Goal: Information Seeking & Learning: Check status

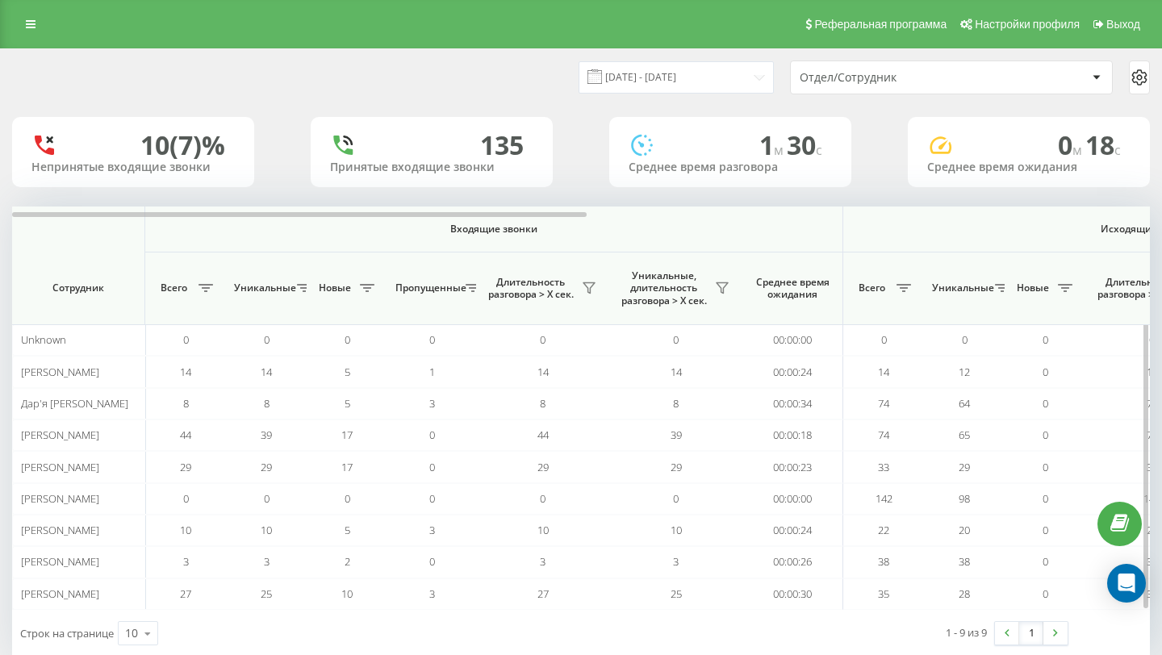
scroll to position [0, 72]
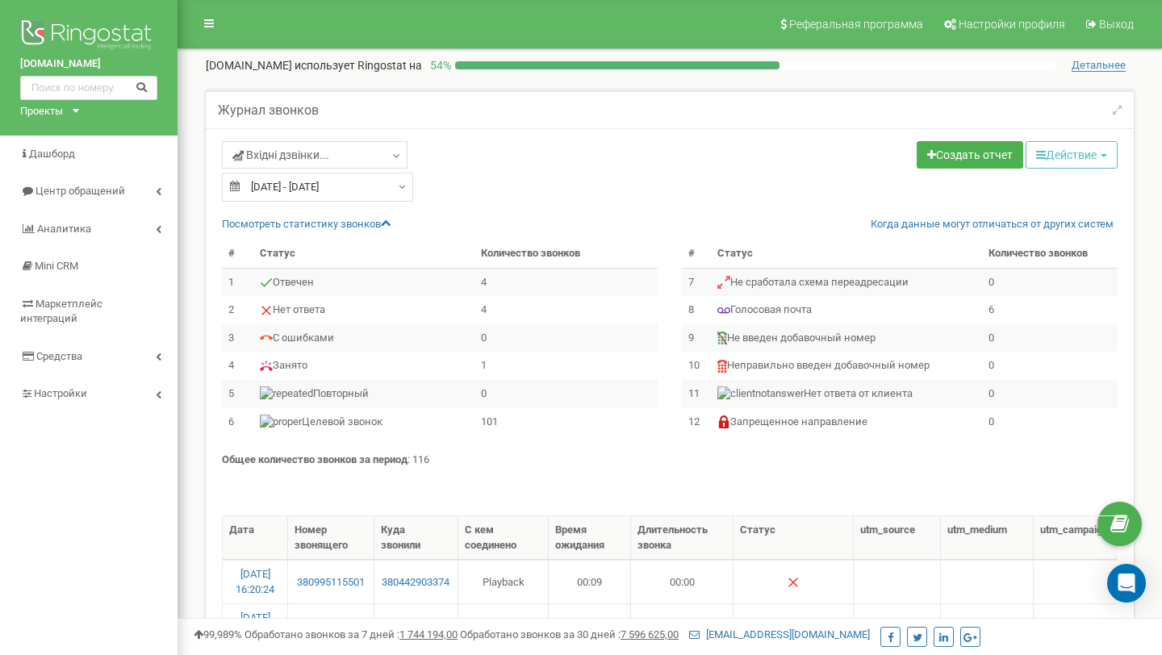
select select "50"
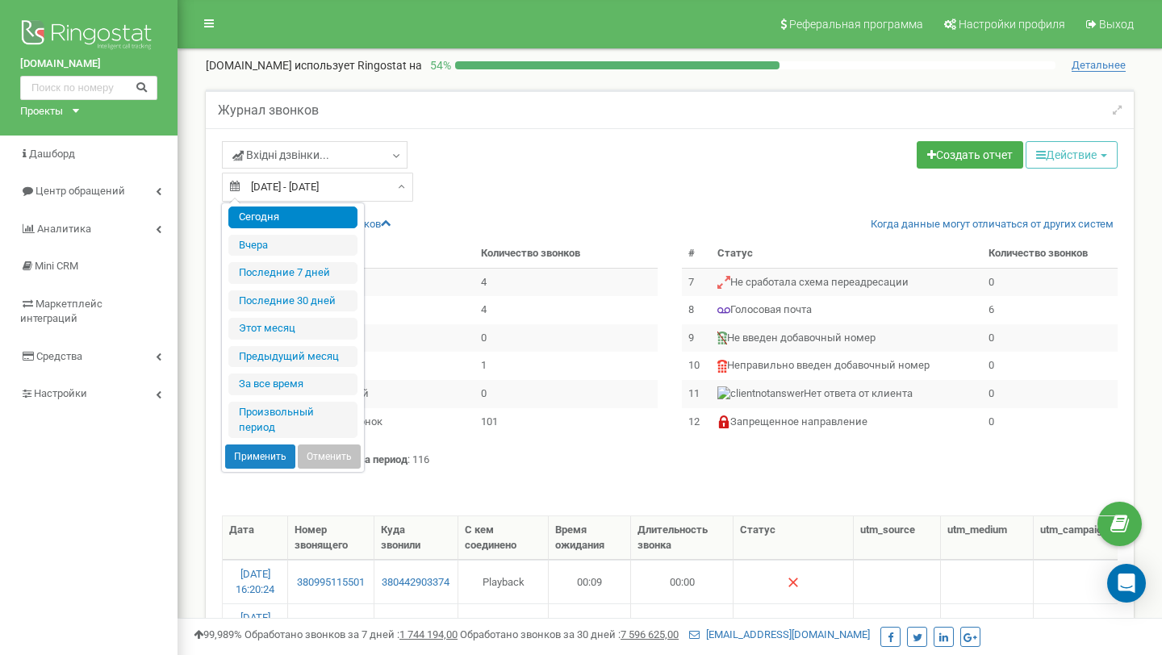
click at [331, 177] on input "[DATE] - [DATE]" at bounding box center [317, 187] width 191 height 29
click at [303, 225] on li "Сегодня" at bounding box center [292, 218] width 129 height 22
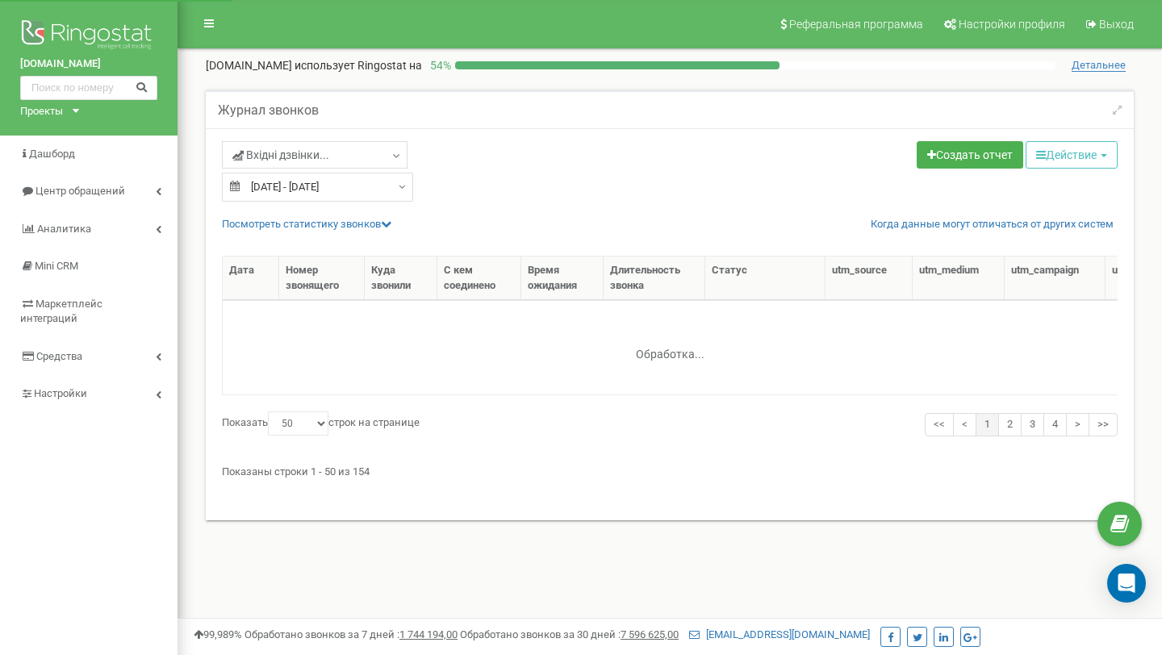
select select "50"
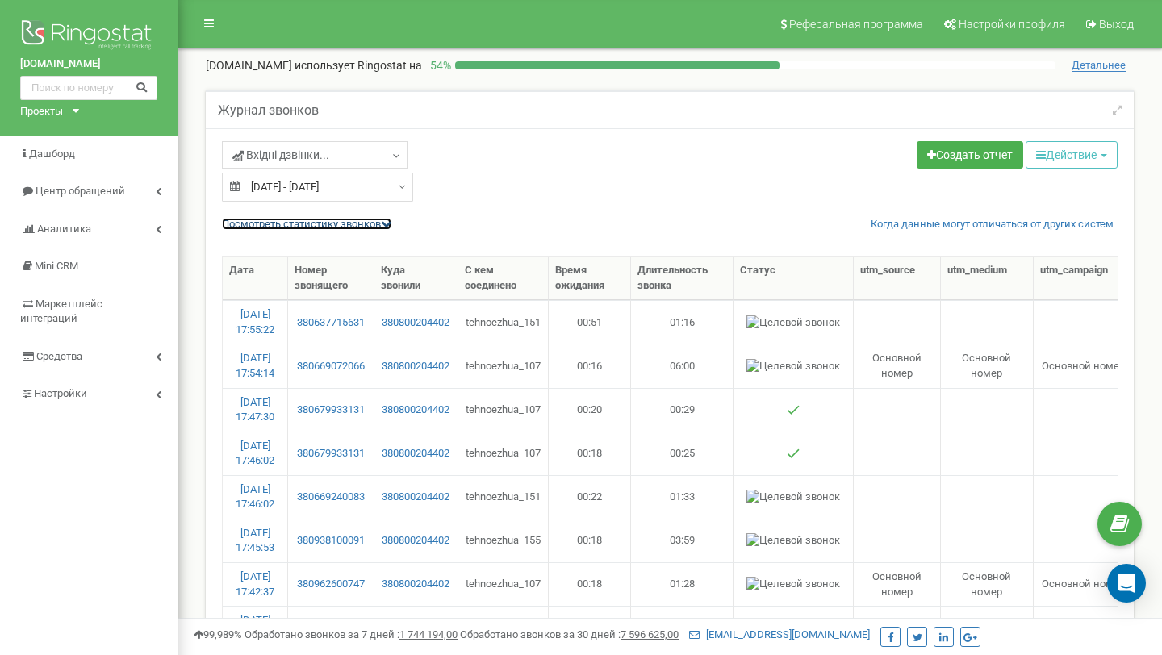
click at [331, 229] on link "Посмотреть cтатистику звонков" at bounding box center [306, 224] width 169 height 12
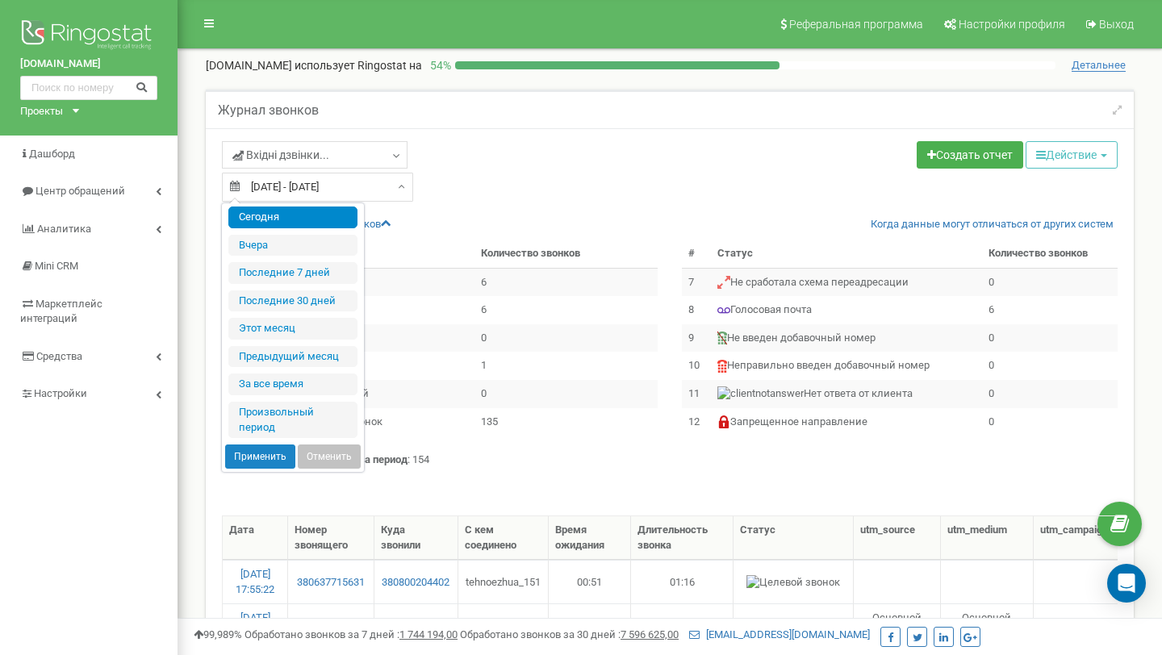
click at [365, 183] on input "[DATE] - [DATE]" at bounding box center [317, 187] width 191 height 29
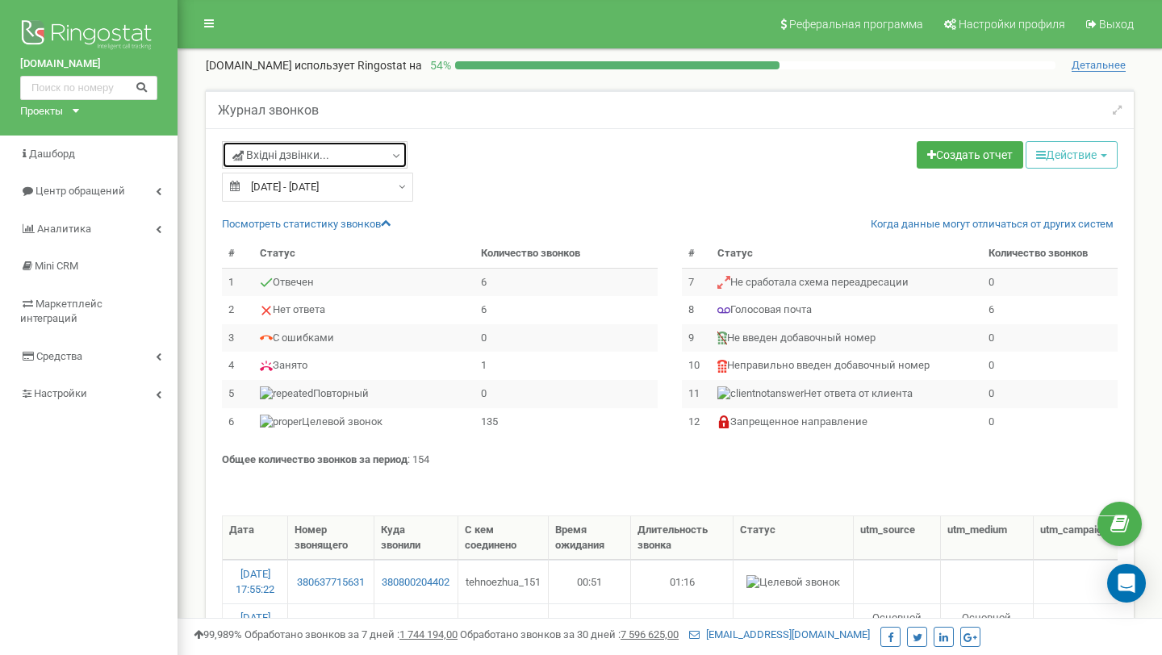
click at [361, 160] on link "Вхідні дзвінки..." at bounding box center [315, 154] width 186 height 27
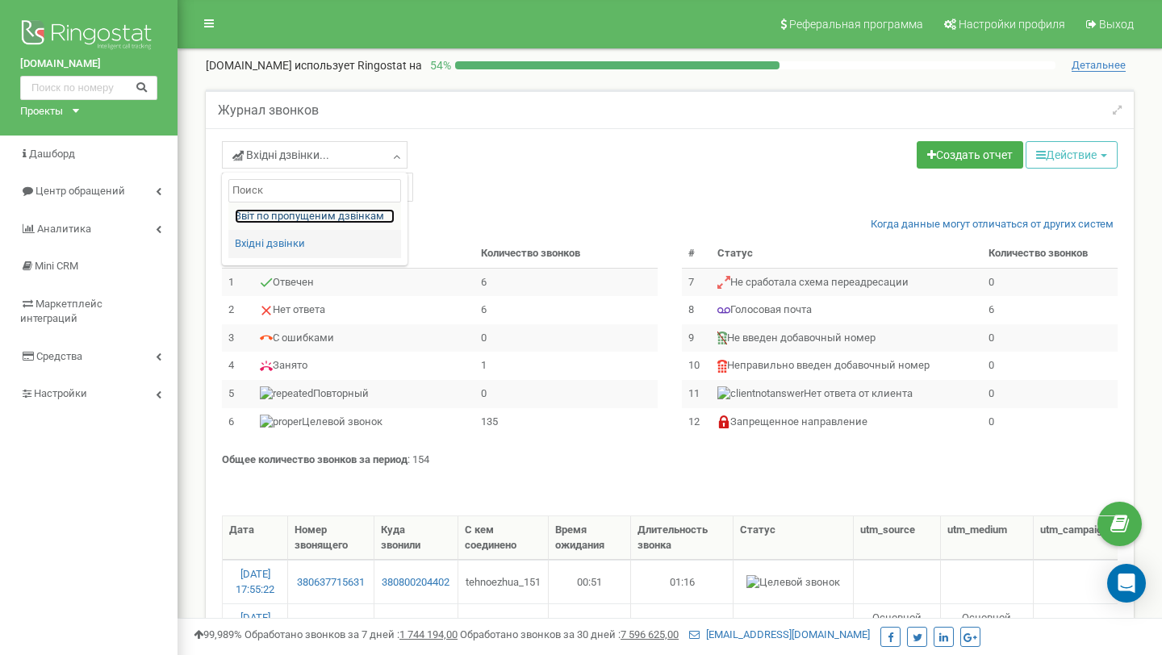
click at [337, 222] on link "Звіт по пропущеним дзвінкам" at bounding box center [315, 216] width 160 height 15
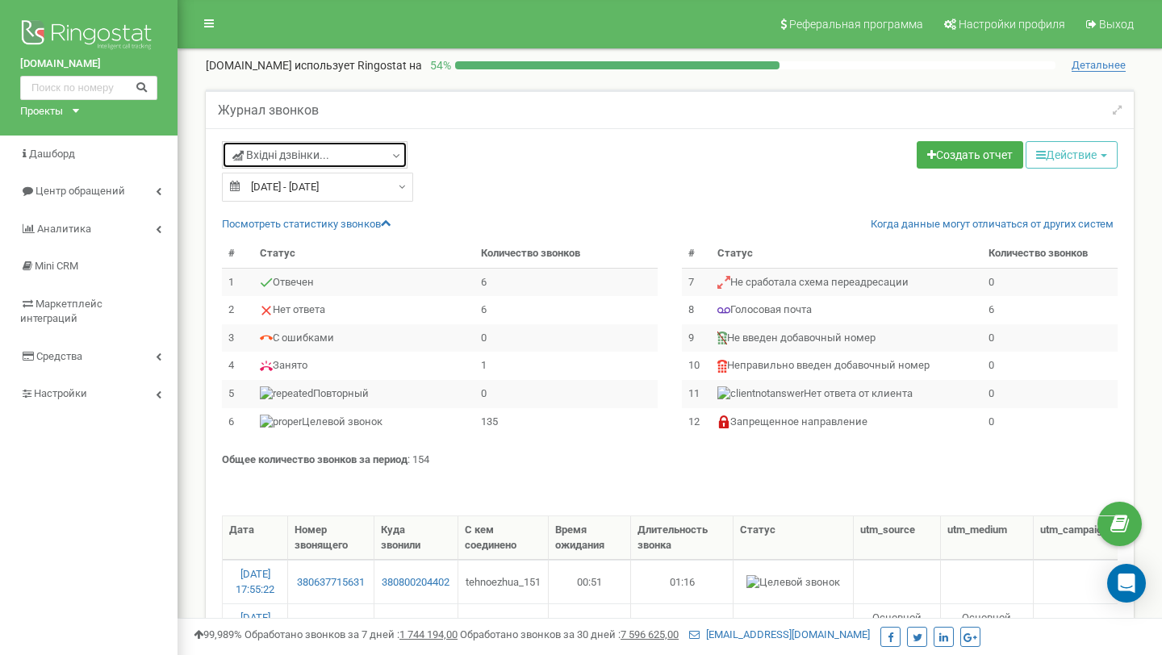
click at [351, 157] on link "Вхідні дзвінки..." at bounding box center [315, 154] width 186 height 27
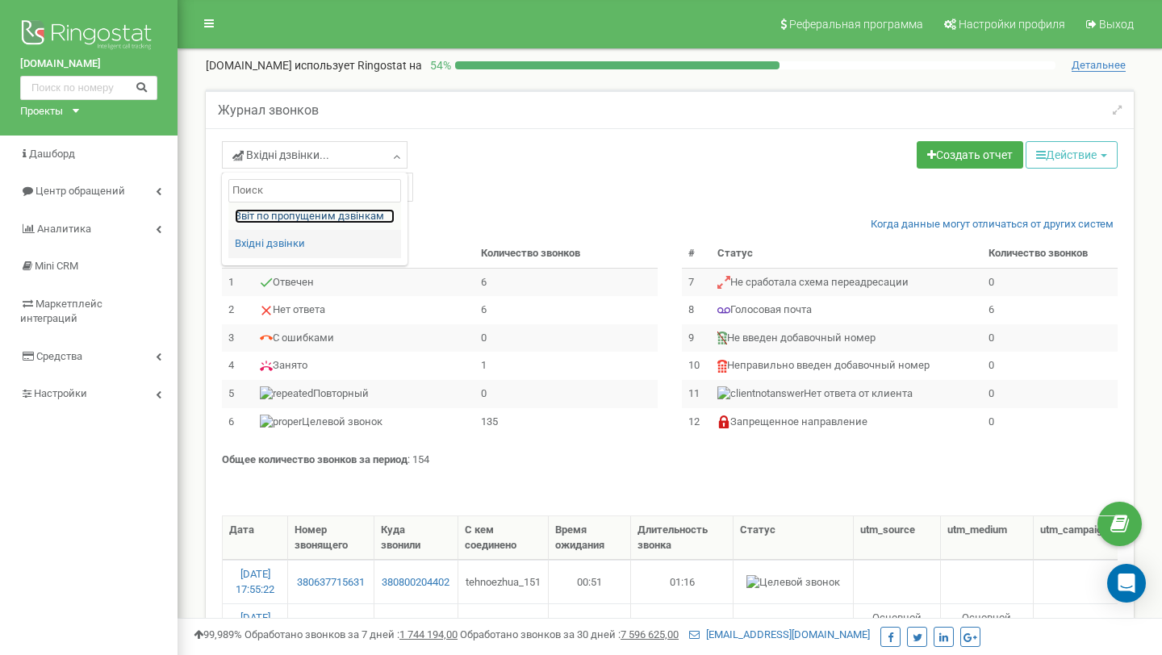
click at [358, 213] on link "Звіт по пропущеним дзвінкам" at bounding box center [315, 216] width 160 height 15
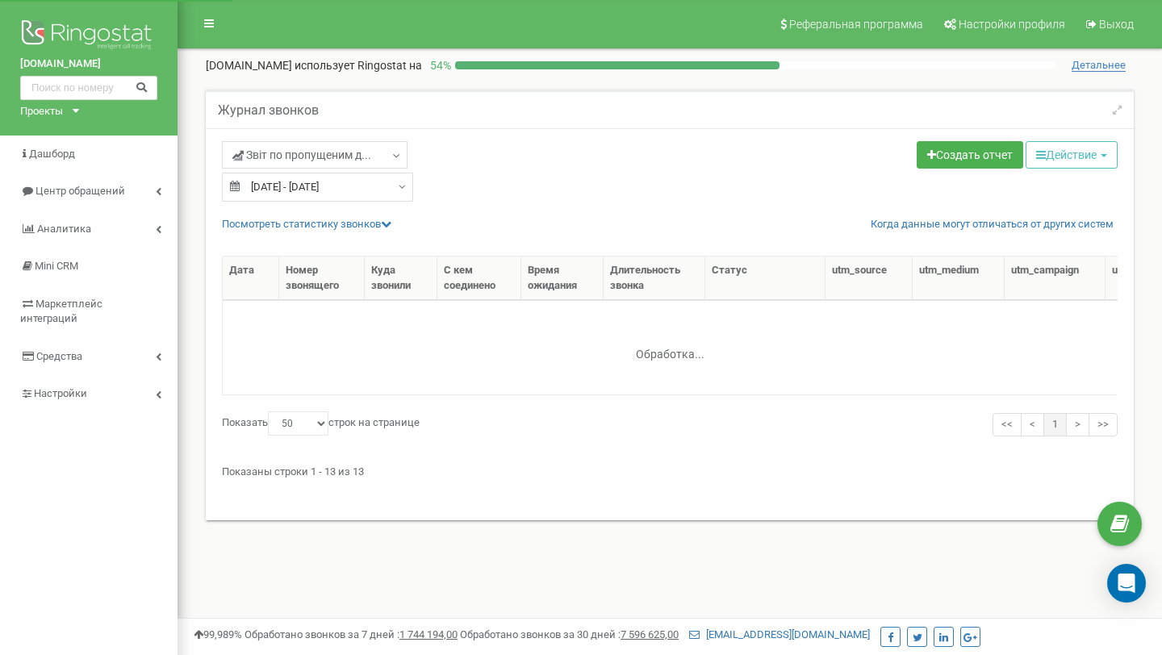
select select "50"
click at [351, 215] on div "Звіт по пропущеним д... Звіт по пропущеним дзвінкам Вхідні дзвінки 21.09.2025 -…" at bounding box center [670, 324] width 928 height 392
click at [351, 220] on link "Посмотреть cтатистику звонков" at bounding box center [306, 224] width 169 height 12
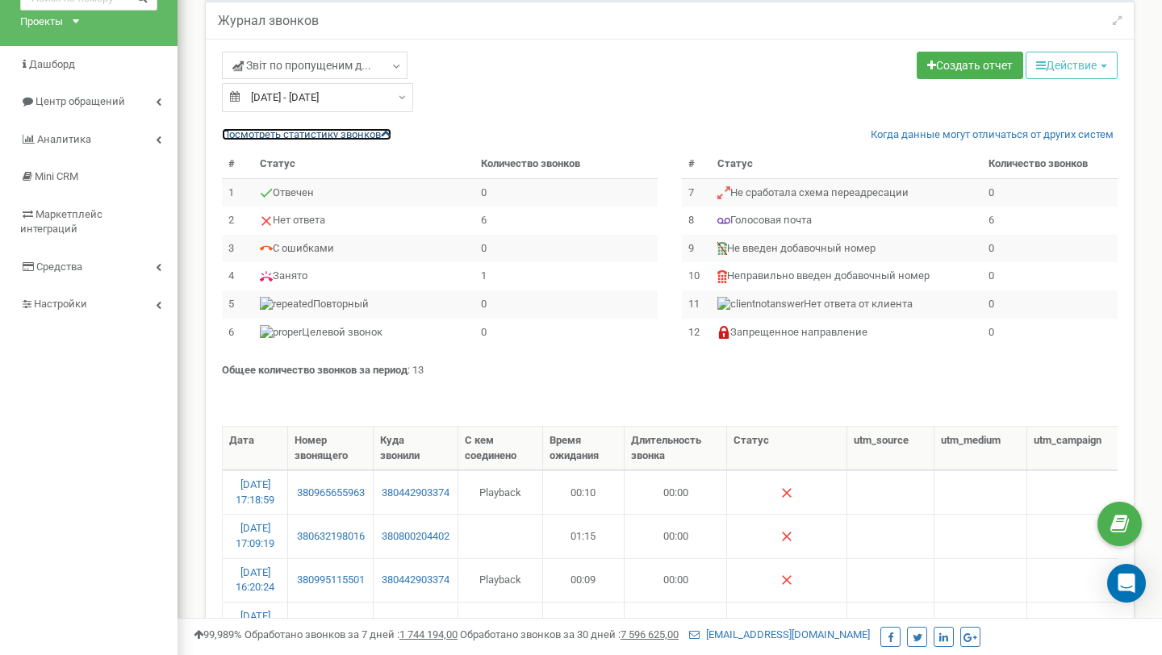
scroll to position [89, 0]
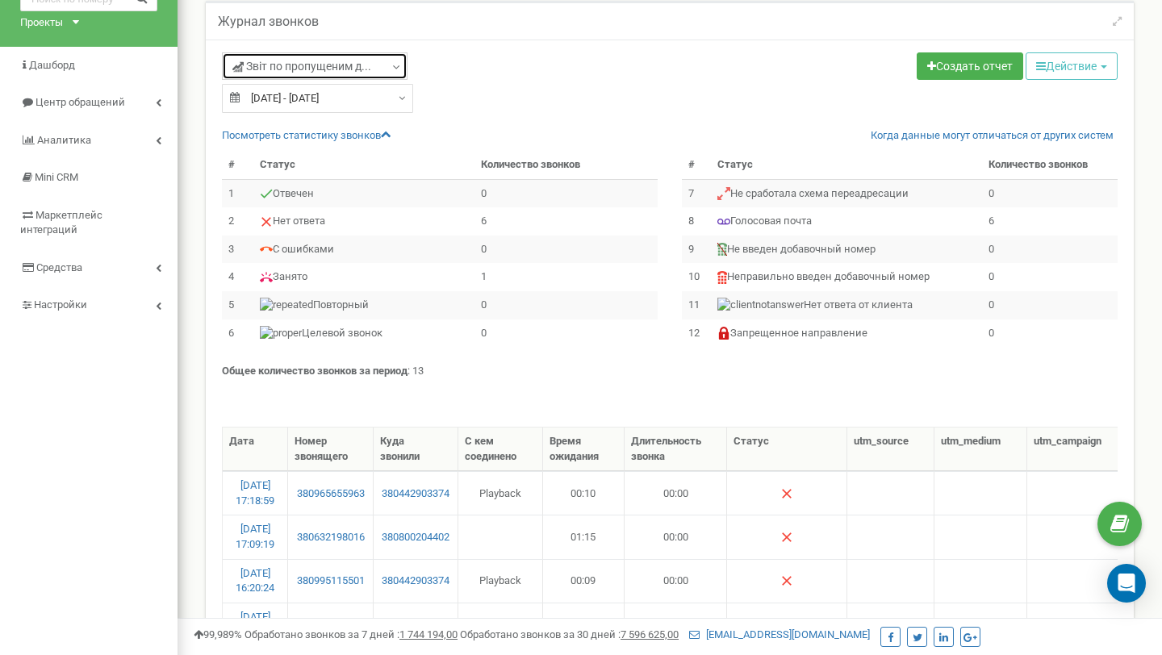
click at [303, 73] on span "Звіт по пропущеним д..." at bounding box center [301, 66] width 139 height 16
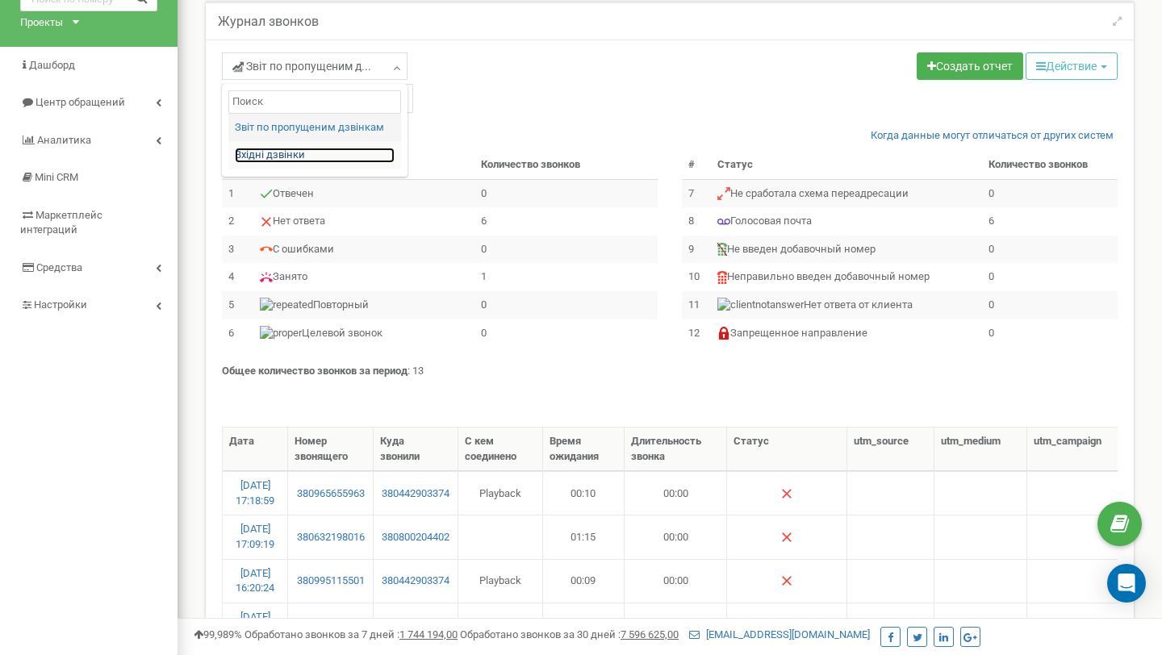
click at [290, 159] on link "Вхідні дзвінки" at bounding box center [315, 155] width 160 height 15
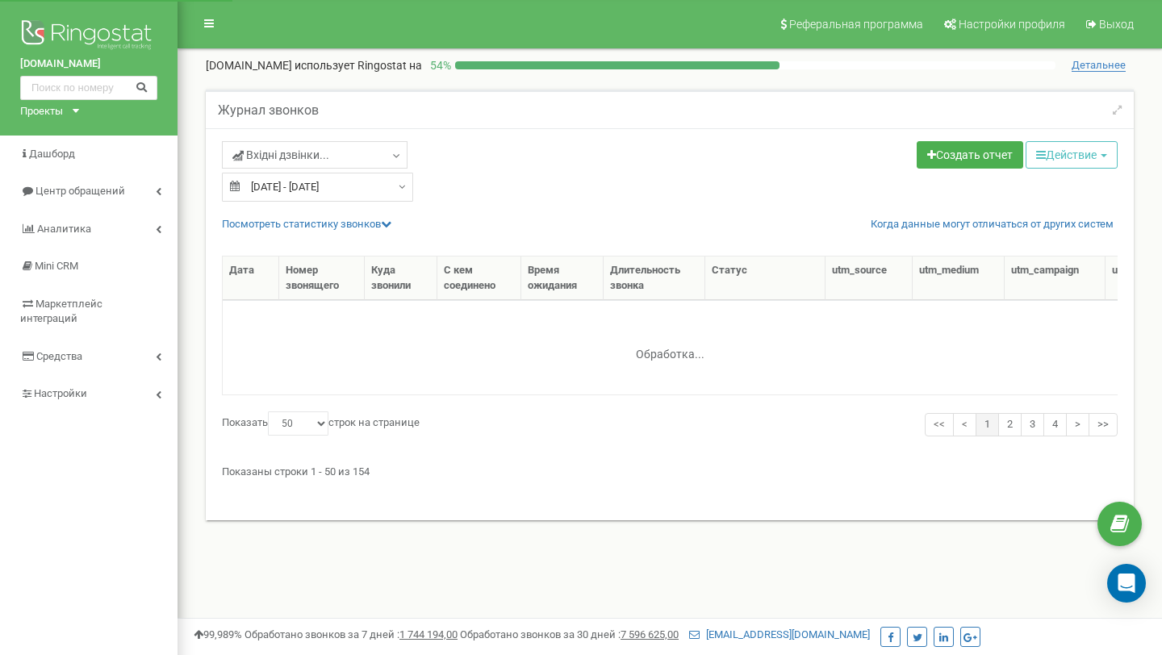
select select "50"
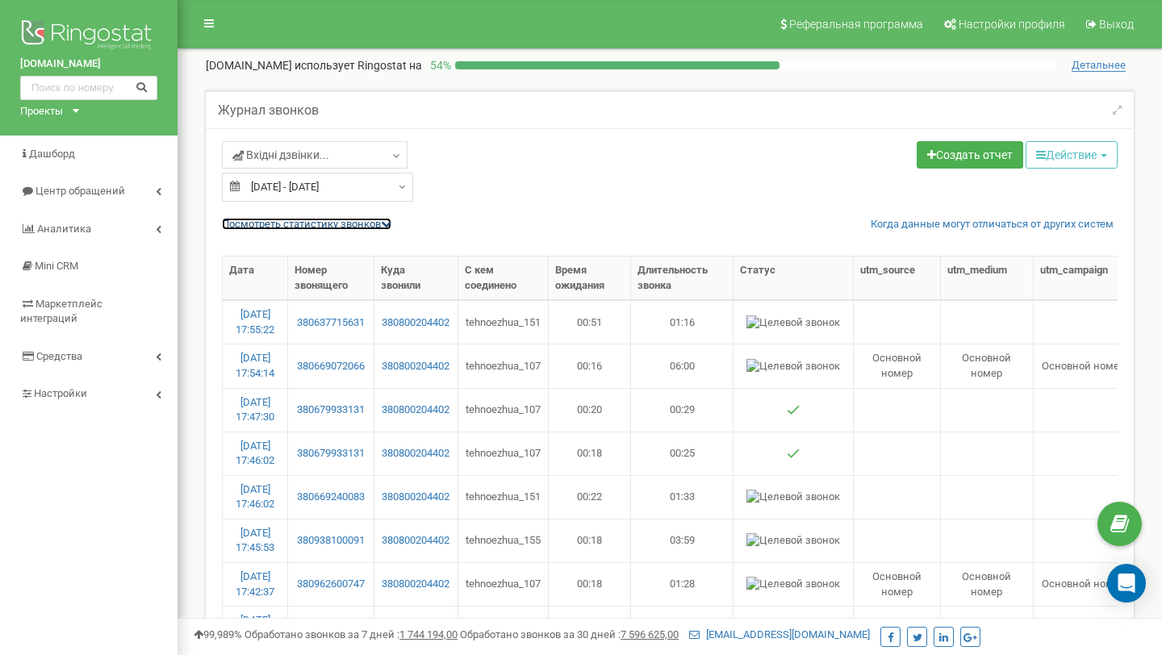
click at [310, 227] on link "Посмотреть cтатистику звонков" at bounding box center [306, 224] width 169 height 12
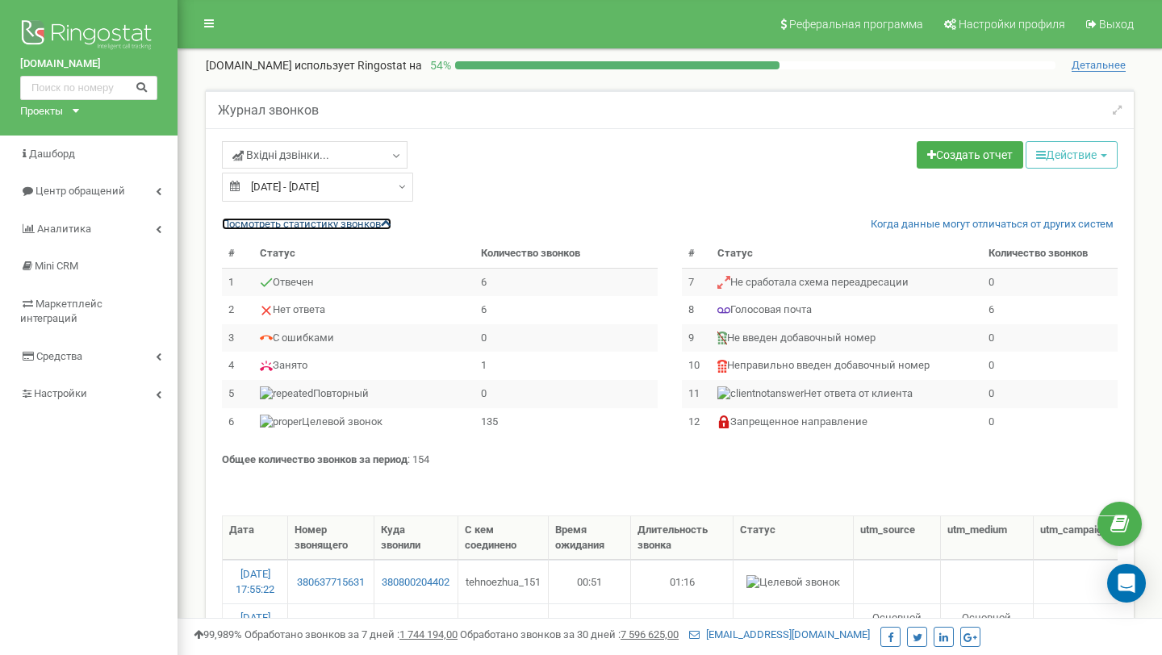
click at [310, 227] on link "Посмотреть cтатистику звонков" at bounding box center [306, 224] width 169 height 12
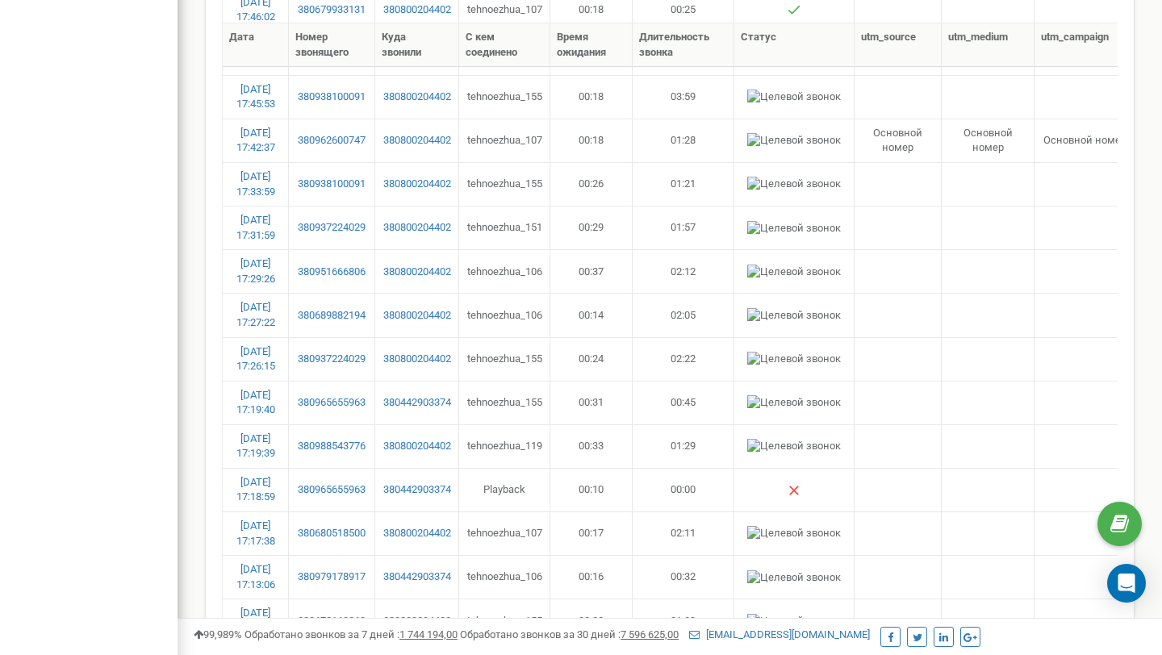
scroll to position [441, 0]
